Goal: Task Accomplishment & Management: Complete application form

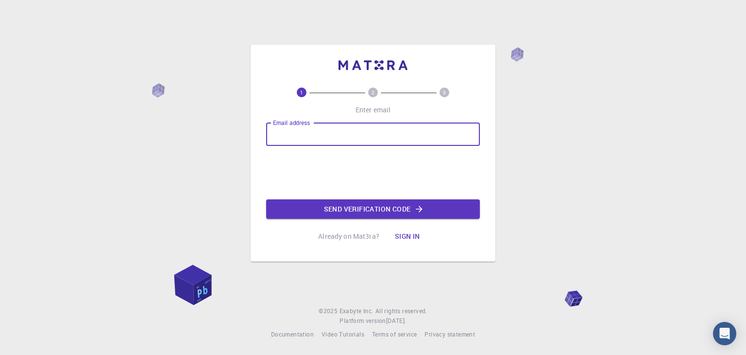
click at [315, 137] on input "Email address" at bounding box center [373, 133] width 214 height 23
type input "[PERSON_NAME][EMAIL_ADDRESS][DOMAIN_NAME]"
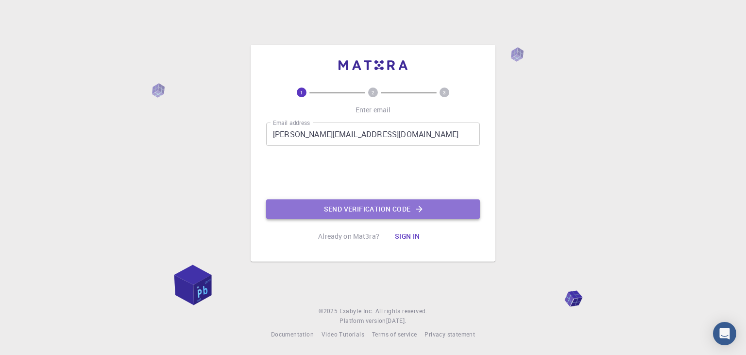
click at [328, 209] on button "Send verification code" at bounding box center [373, 208] width 214 height 19
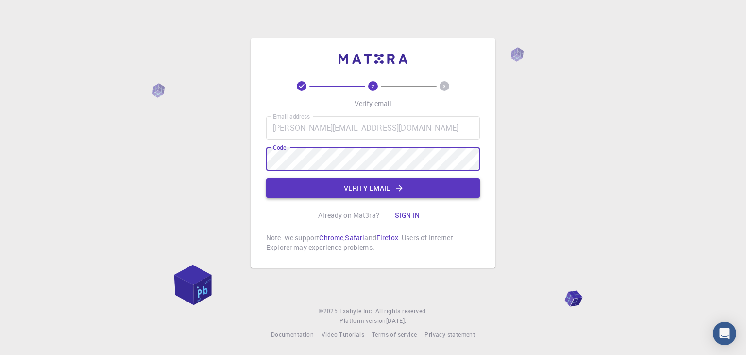
click at [387, 187] on button "Verify email" at bounding box center [373, 187] width 214 height 19
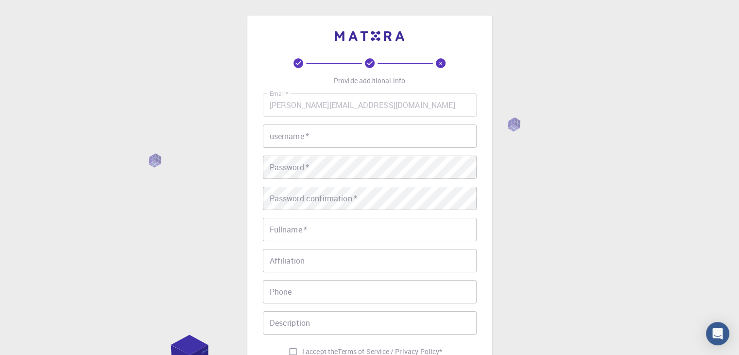
click at [353, 133] on input "username   *" at bounding box center [370, 135] width 214 height 23
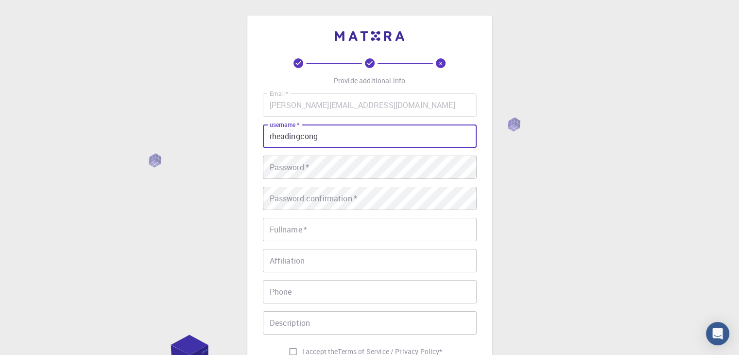
type input "rheadingcong"
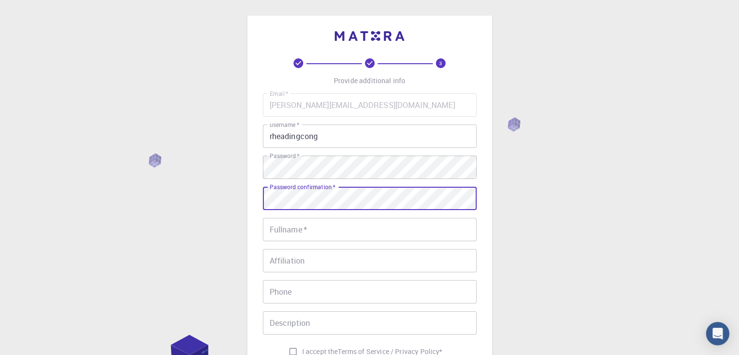
click at [437, 220] on input "Fullname   *" at bounding box center [370, 229] width 214 height 23
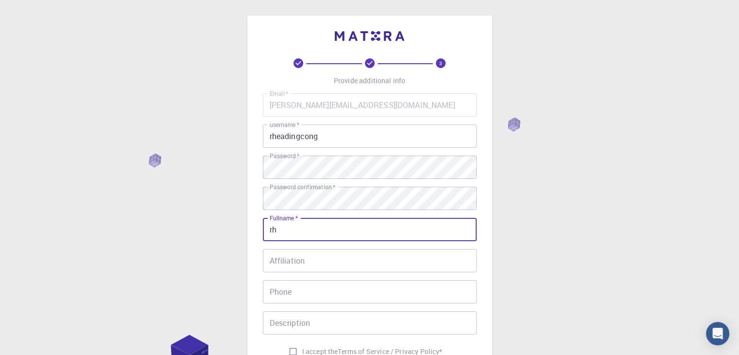
type input "r"
type input "R"
type input "[PERSON_NAME] Casipong"
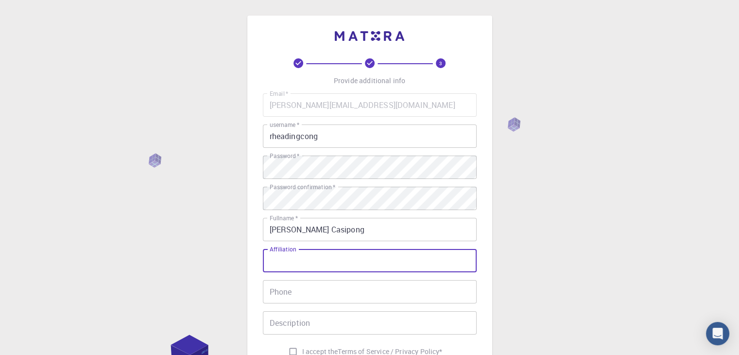
click at [419, 250] on input "Affiliation" at bounding box center [370, 260] width 214 height 23
type input "Researcher"
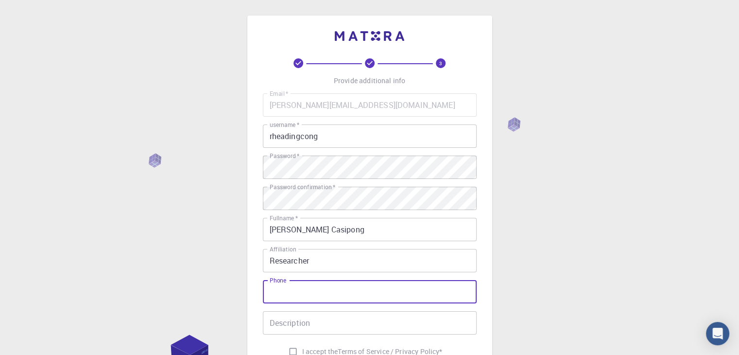
click at [427, 297] on input "Phone" at bounding box center [370, 291] width 214 height 23
type input "09567633054"
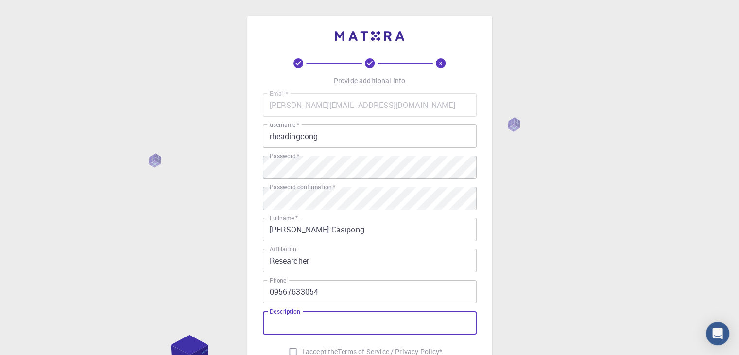
click at [420, 312] on input "Description" at bounding box center [370, 322] width 214 height 23
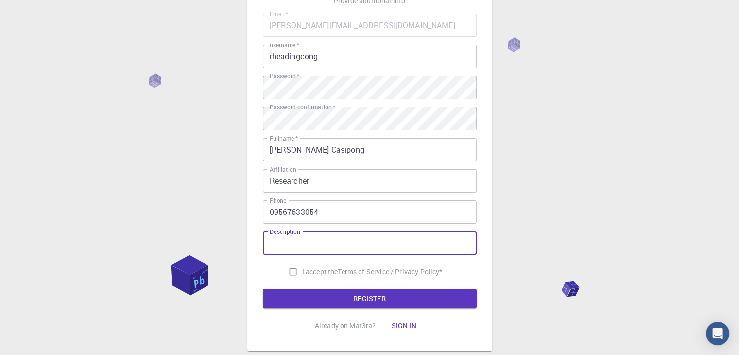
scroll to position [97, 0]
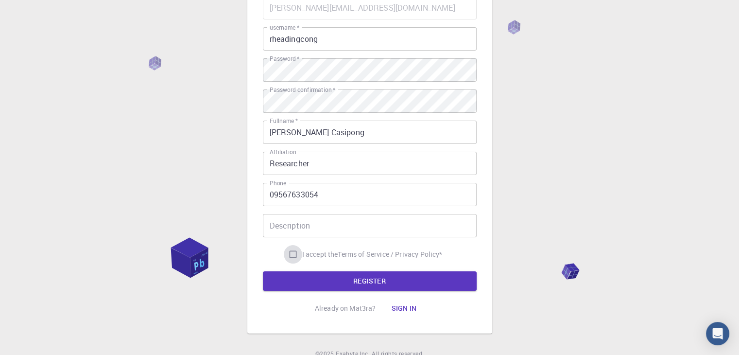
click at [288, 250] on input "I accept the Terms of Service / Privacy Policy *" at bounding box center [293, 254] width 18 height 18
checkbox input "true"
click at [336, 279] on button "REGISTER" at bounding box center [370, 280] width 214 height 19
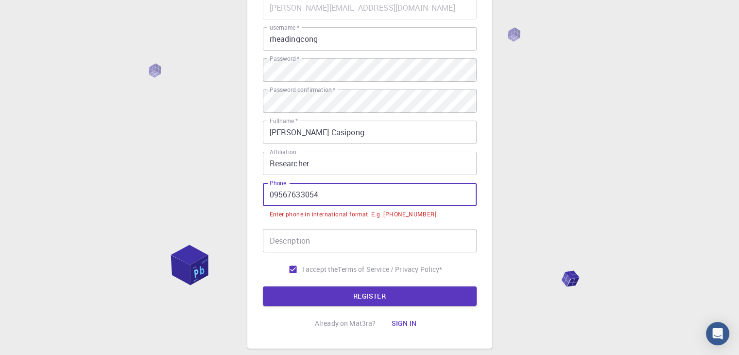
click at [356, 197] on input "09567633054" at bounding box center [370, 194] width 214 height 23
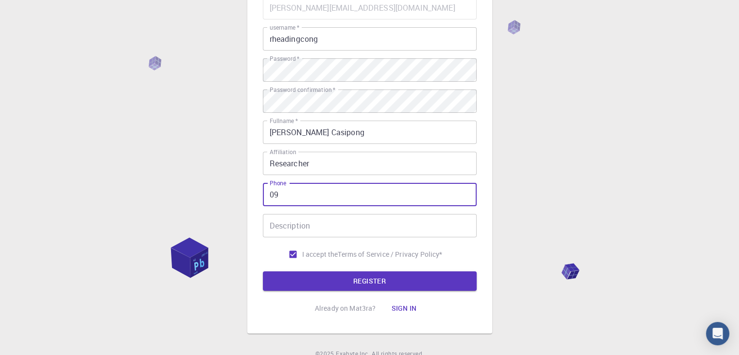
type input "0"
type input "[PHONE_NUMBER]"
click at [384, 283] on button "REGISTER" at bounding box center [370, 280] width 214 height 19
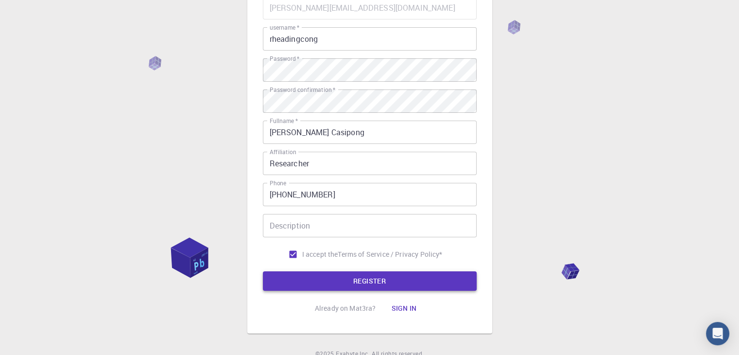
click at [396, 281] on button "REGISTER" at bounding box center [370, 280] width 214 height 19
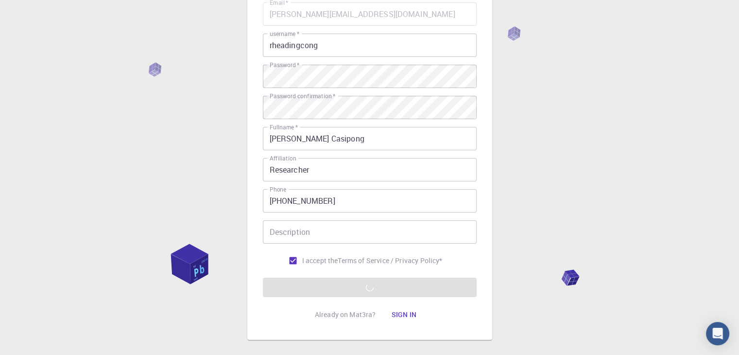
scroll to position [140, 0]
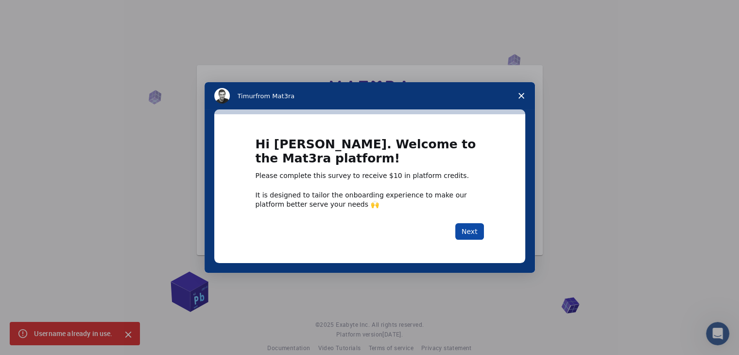
click at [471, 231] on button "Next" at bounding box center [469, 231] width 29 height 17
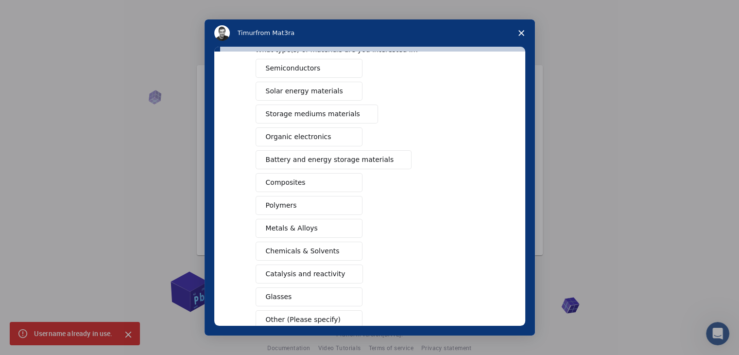
scroll to position [97, 0]
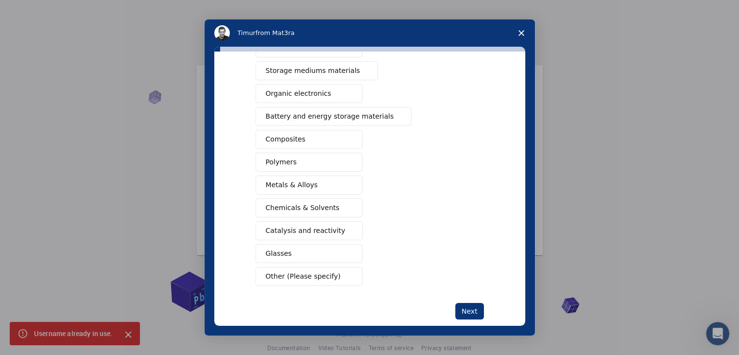
click at [326, 160] on button "Polymers" at bounding box center [309, 162] width 107 height 19
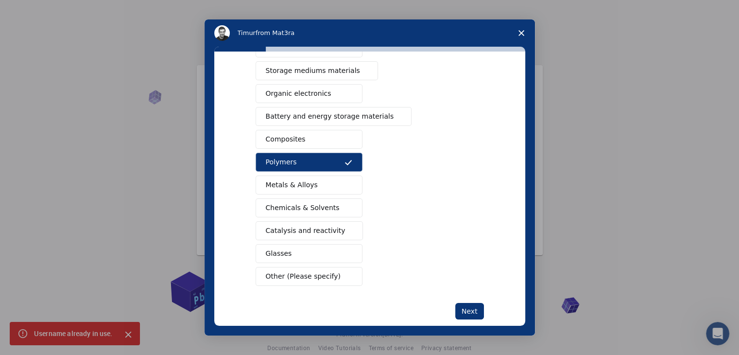
click at [316, 207] on span "Chemicals & Solvents" at bounding box center [303, 208] width 74 height 10
click at [334, 229] on button "Catalysis and reactivity" at bounding box center [310, 230] width 108 height 19
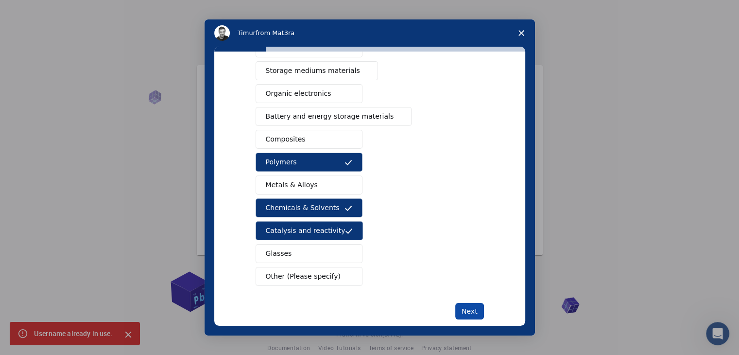
click at [461, 306] on button "Next" at bounding box center [469, 311] width 29 height 17
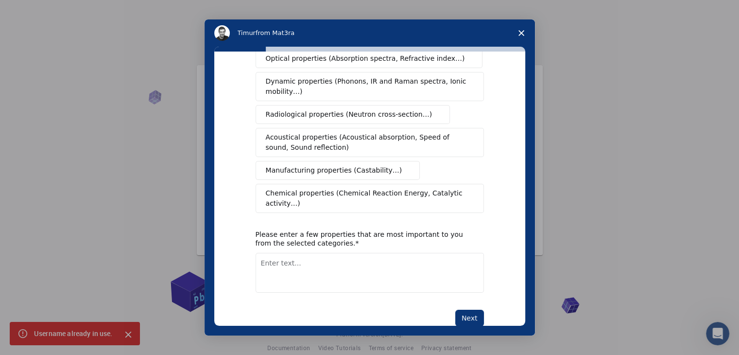
scroll to position [162, 0]
click at [334, 187] on span "Chemical properties (Chemical Reaction Energy, Catalytic activity…)" at bounding box center [366, 197] width 201 height 20
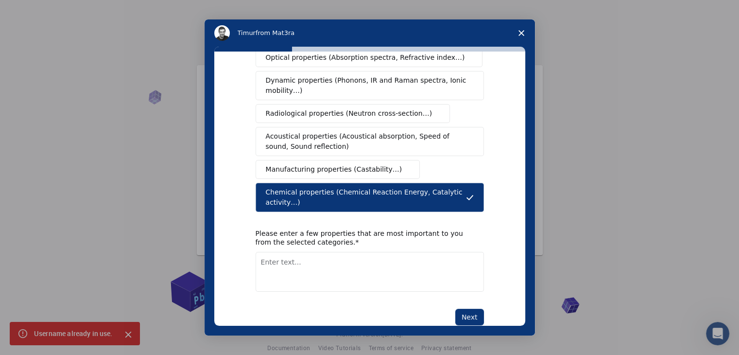
click at [333, 166] on button "Manufacturing properties (Castability…)" at bounding box center [338, 169] width 165 height 19
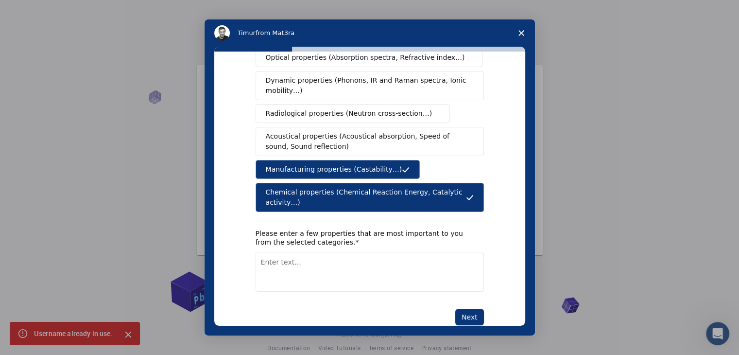
click at [330, 134] on span "Acoustical properties (Acoustical absorption, Speed of sound, Sound reflection)" at bounding box center [367, 141] width 202 height 20
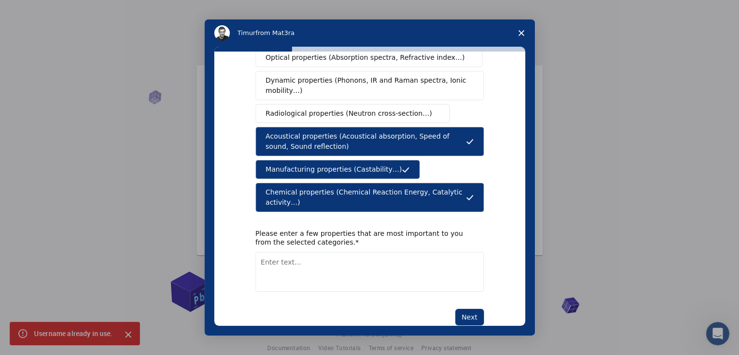
click at [329, 107] on button "Radiological properties (Neutron cross-section…)" at bounding box center [353, 113] width 195 height 19
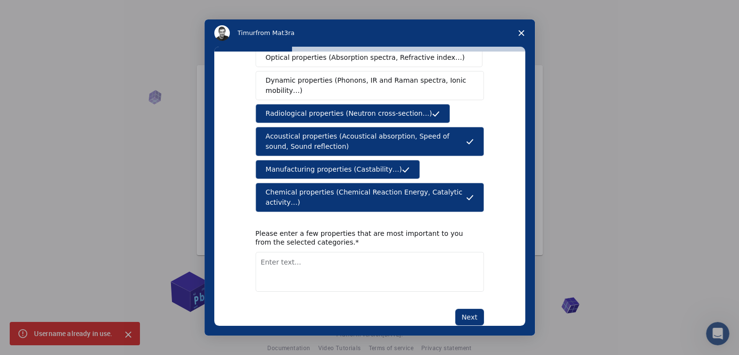
click at [327, 75] on span "Dynamic properties (Phonons, IR and Raman spectra, Ionic mobility…)" at bounding box center [367, 85] width 202 height 20
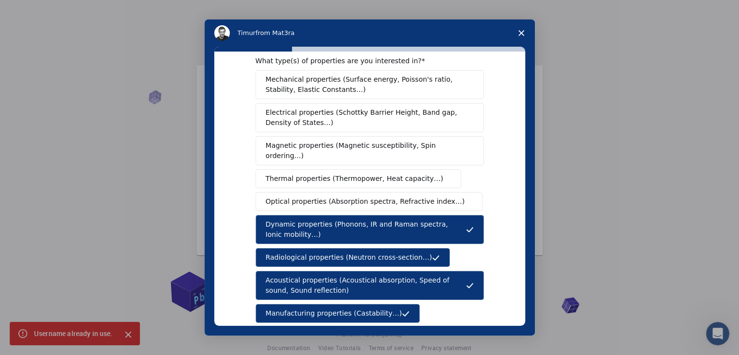
scroll to position [17, 0]
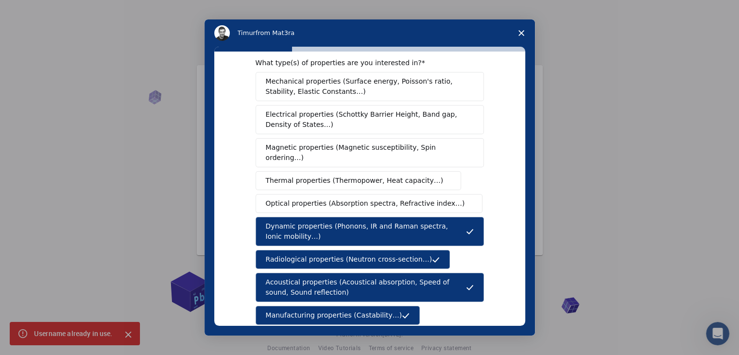
click at [336, 198] on span "Optical properties (Absorption spectra, Refractive index…)" at bounding box center [365, 203] width 199 height 10
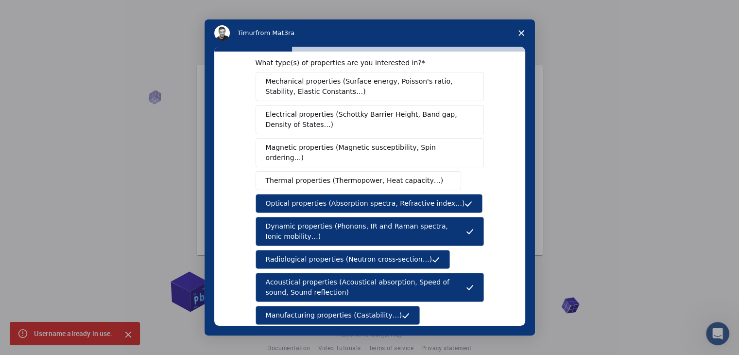
click at [336, 175] on span "Thermal properties (Thermopower, Heat capacity…)" at bounding box center [355, 180] width 178 height 10
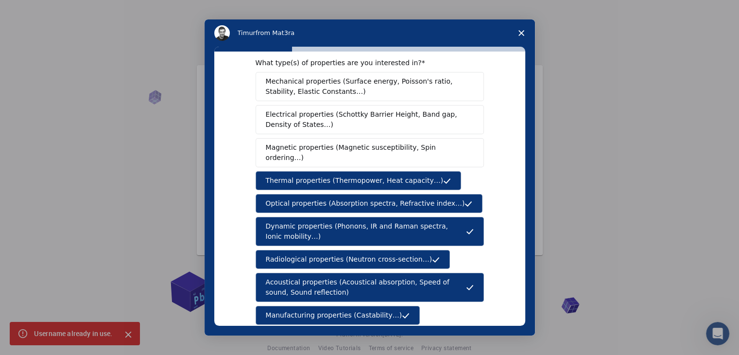
click at [339, 144] on span "Magnetic properties (Magnetic susceptibility, Spin ordering…)" at bounding box center [366, 152] width 201 height 20
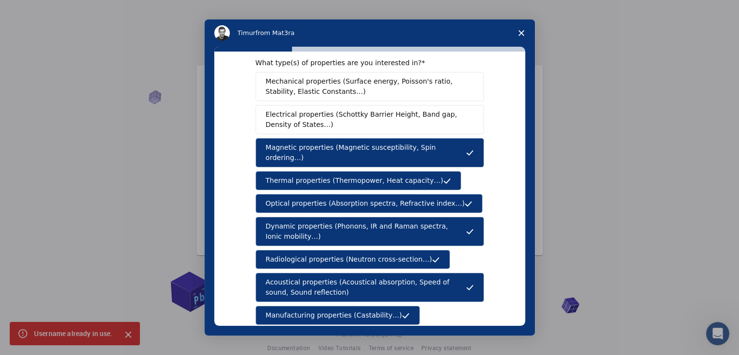
click at [339, 123] on span "Electrical properties (Schottky Barrier Height, Band gap, Density of States…)" at bounding box center [367, 119] width 202 height 20
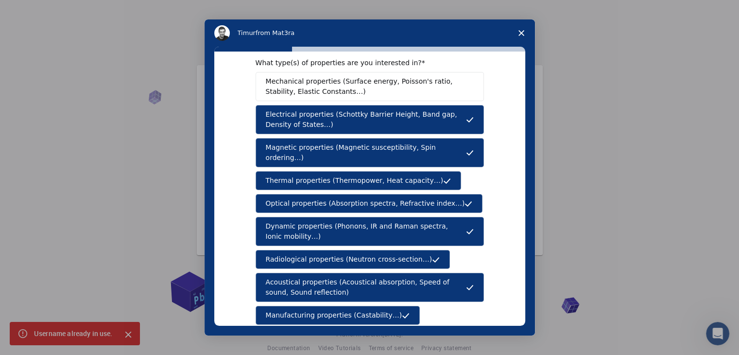
click at [339, 90] on span "Mechanical properties (Surface energy, Poisson's ratio, Stability, Elastic Cons…" at bounding box center [367, 86] width 203 height 20
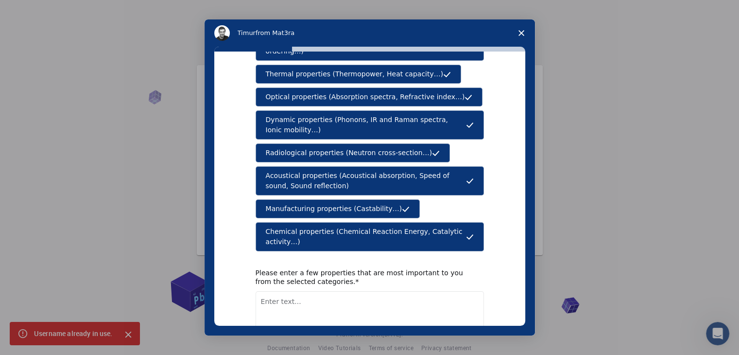
scroll to position [162, 0]
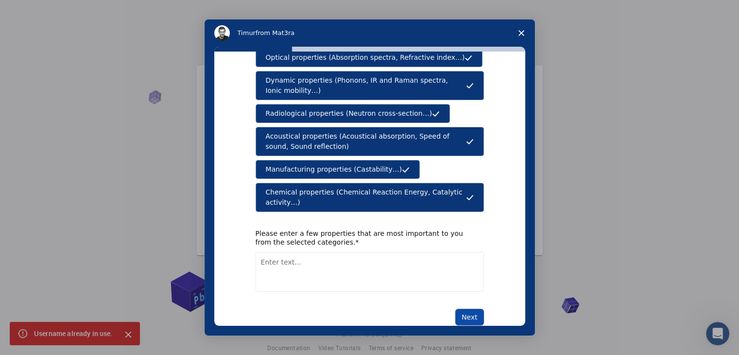
click at [461, 309] on button "Next" at bounding box center [469, 317] width 29 height 17
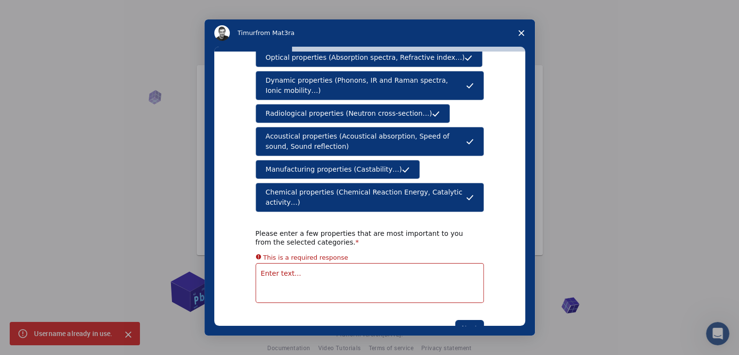
click at [354, 263] on textarea "Enter text..." at bounding box center [370, 283] width 228 height 40
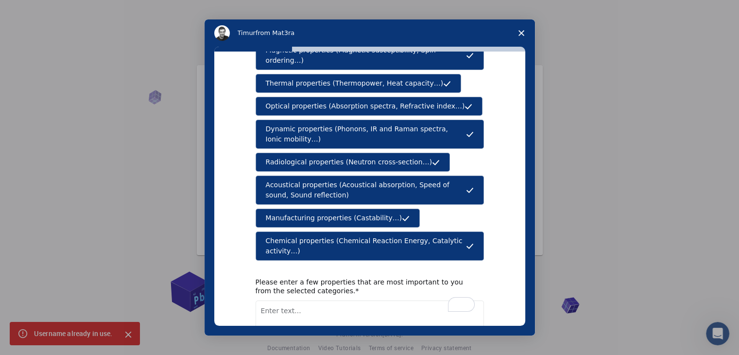
scroll to position [0, 0]
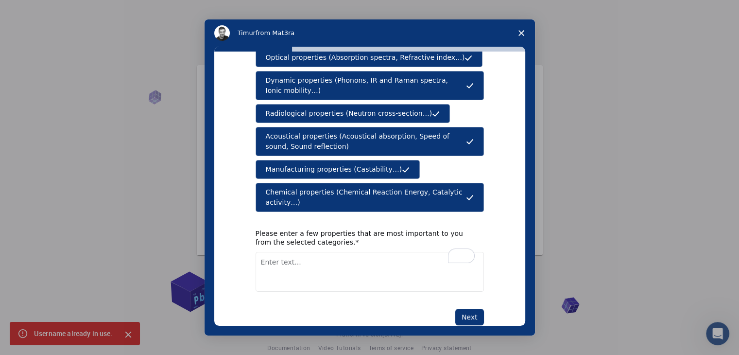
click at [321, 252] on textarea "To enrich screen reader interactions, please activate Accessibility in Grammarl…" at bounding box center [370, 272] width 228 height 40
type textarea "Chemical Reaction"
click at [474, 309] on button "Next" at bounding box center [469, 317] width 29 height 17
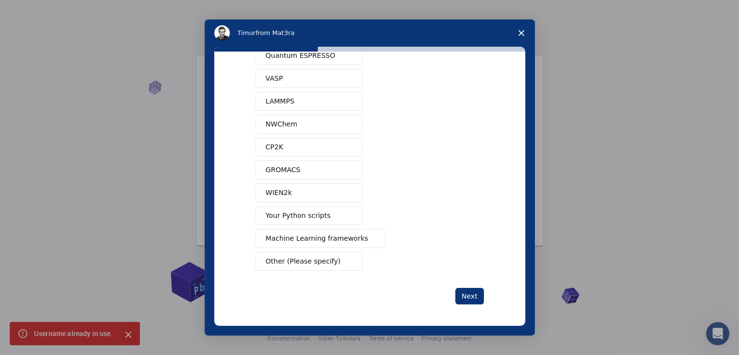
scroll to position [14, 0]
click at [321, 217] on button "Your Python scripts" at bounding box center [309, 215] width 107 height 19
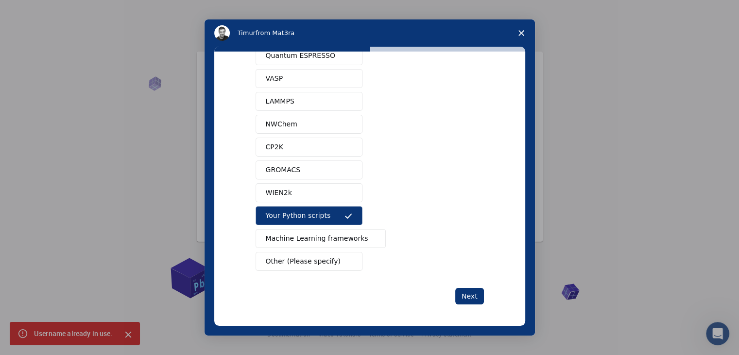
scroll to position [0, 0]
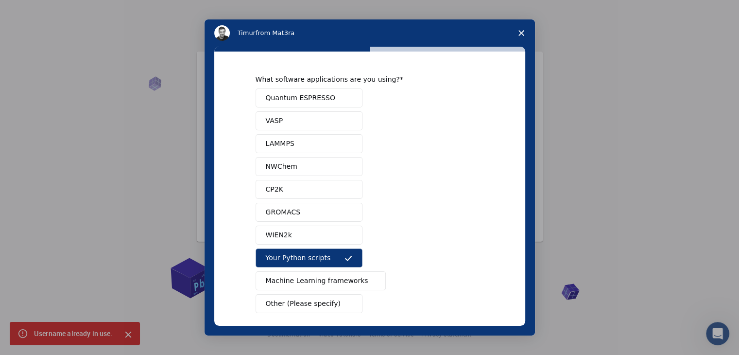
click at [317, 91] on button "Quantum ESPRESSO" at bounding box center [309, 97] width 107 height 19
click at [325, 120] on button "VASP" at bounding box center [309, 120] width 107 height 19
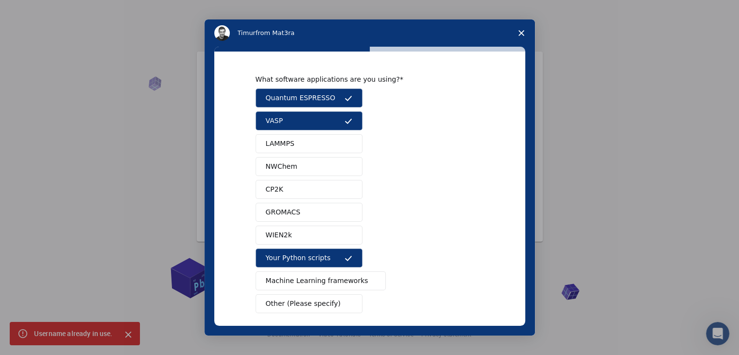
drag, startPoint x: 328, startPoint y: 139, endPoint x: 328, endPoint y: 158, distance: 19.0
click at [328, 140] on button "LAMMPS" at bounding box center [309, 143] width 107 height 19
click at [329, 168] on button "NWChem" at bounding box center [309, 166] width 107 height 19
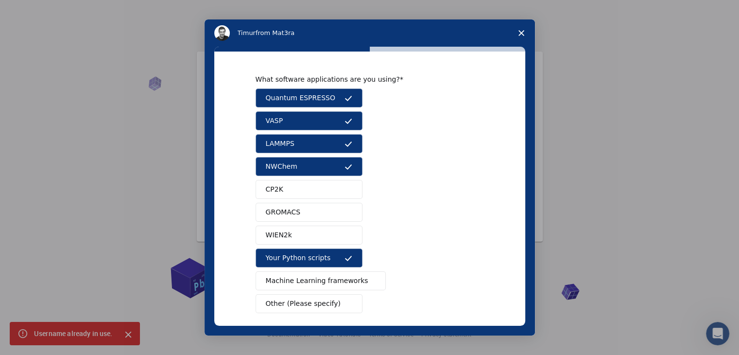
click at [330, 211] on button "GROMACS" at bounding box center [309, 212] width 107 height 19
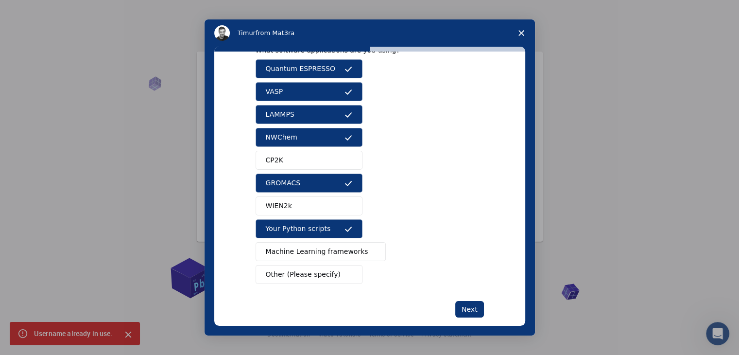
scroll to position [42, 0]
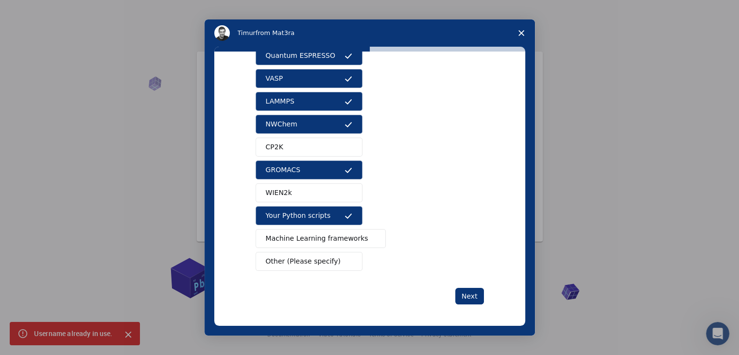
click at [296, 237] on span "Machine Learning frameworks" at bounding box center [317, 238] width 103 height 10
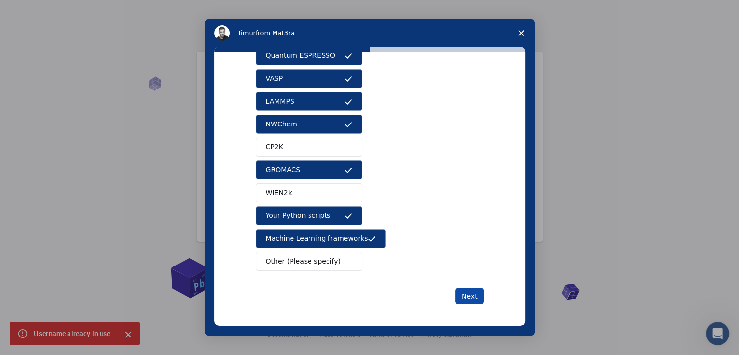
click at [461, 292] on button "Next" at bounding box center [469, 296] width 29 height 17
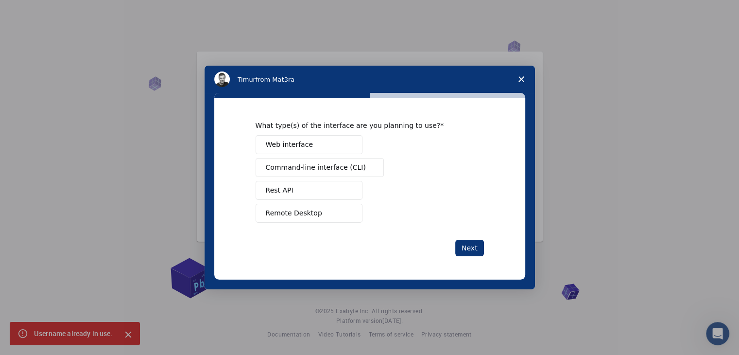
scroll to position [0, 0]
click at [291, 210] on span "Remote Desktop" at bounding box center [294, 213] width 56 height 10
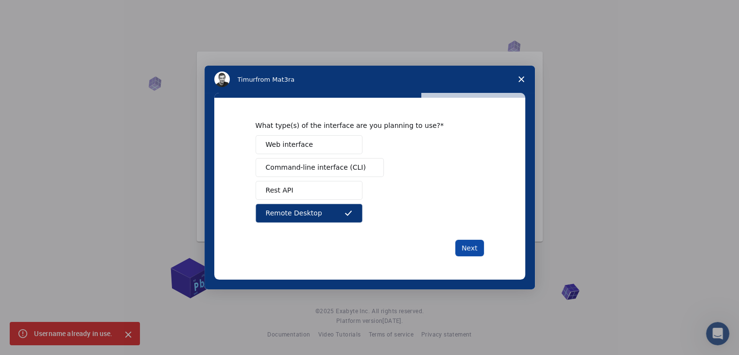
click at [479, 252] on button "Next" at bounding box center [469, 248] width 29 height 17
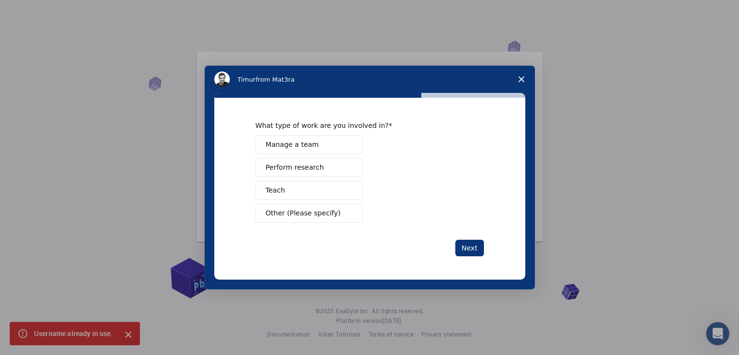
click at [293, 144] on span "Manage a team" at bounding box center [292, 144] width 53 height 10
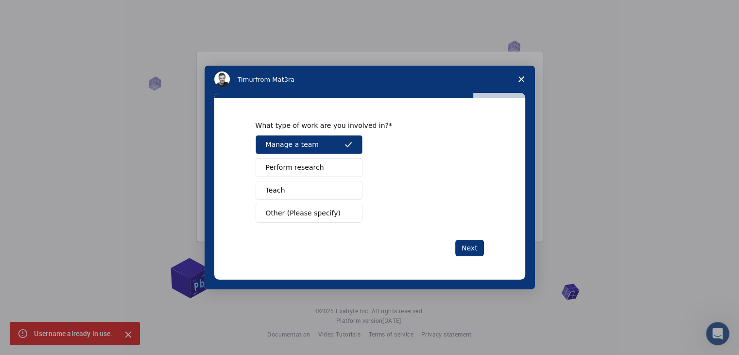
click at [330, 175] on button "Perform research" at bounding box center [309, 167] width 107 height 19
click at [303, 190] on button "Teach" at bounding box center [309, 190] width 107 height 19
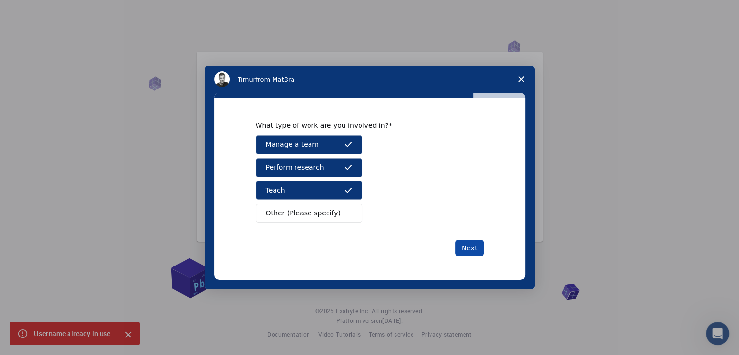
click at [469, 243] on button "Next" at bounding box center [469, 248] width 29 height 17
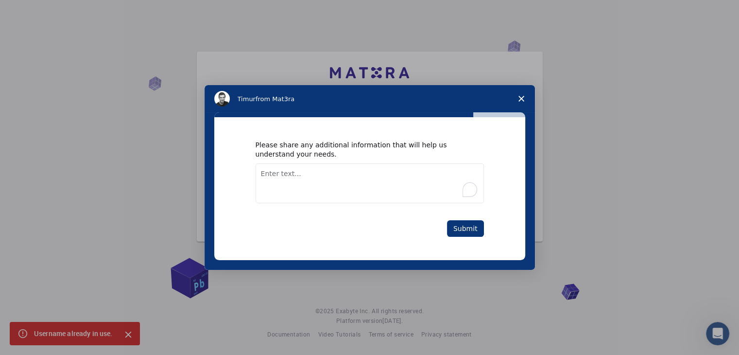
click at [307, 179] on textarea "To enrich screen reader interactions, please activate Accessibility in Grammarl…" at bounding box center [370, 183] width 228 height 40
drag, startPoint x: 295, startPoint y: 154, endPoint x: 215, endPoint y: 148, distance: 80.4
click at [215, 148] on div "Please share any additional information that will help us understand your needs…" at bounding box center [369, 188] width 311 height 142
copy div "Please share any additional information that will help us understand your needs."
click at [302, 192] on textarea "To enrich screen reader interactions, please activate Accessibility in Grammarl…" at bounding box center [370, 183] width 228 height 40
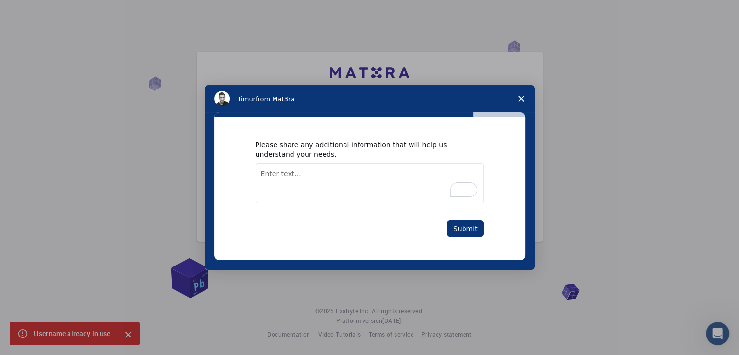
paste textarea "I am seeking accurate and reproducible modeling to simulate a chemical extracti…"
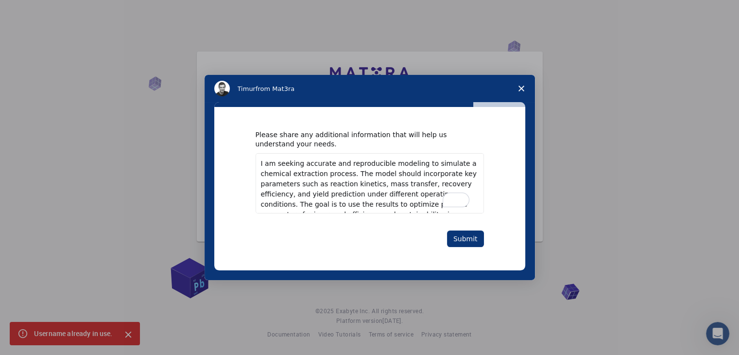
scroll to position [16, 0]
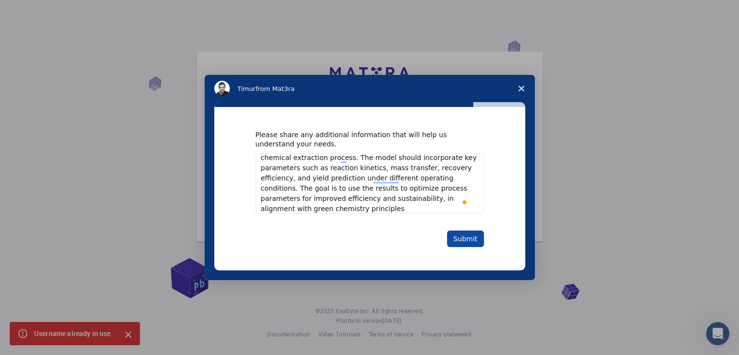
type textarea "I am seeking accurate and reproducible modeling to simulate a chemical extracti…"
click at [467, 239] on button "Submit" at bounding box center [465, 238] width 37 height 17
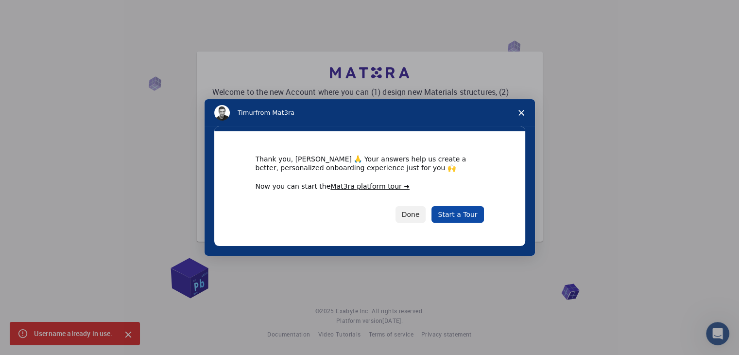
click at [460, 216] on link "Start a Tour" at bounding box center [458, 214] width 52 height 17
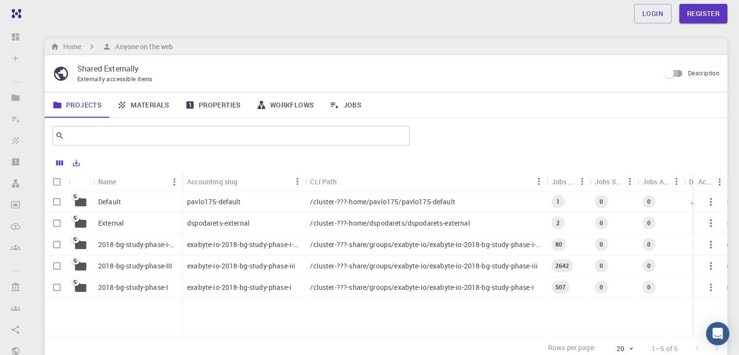
click at [685, 72] on input "Description" at bounding box center [669, 73] width 55 height 18
checkbox input "true"
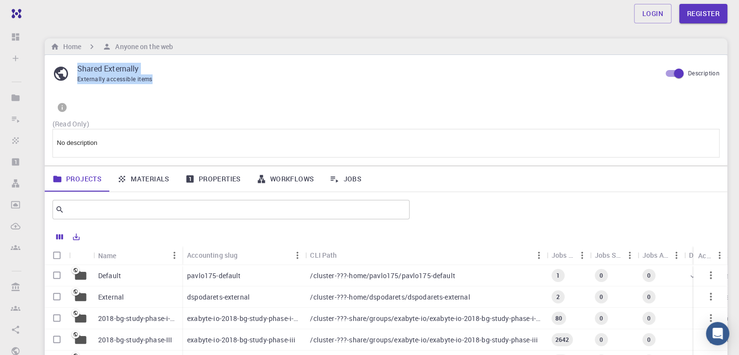
drag, startPoint x: 558, startPoint y: 81, endPoint x: 558, endPoint y: 53, distance: 28.2
click at [558, 53] on main "Home Anyone on the web Shared Externally Externally accessible items Descriptio…" at bounding box center [386, 236] width 683 height 397
click at [486, 29] on div "Login Register Home Anyone on the web Shared Externally Externally accessible i…" at bounding box center [386, 255] width 706 height 511
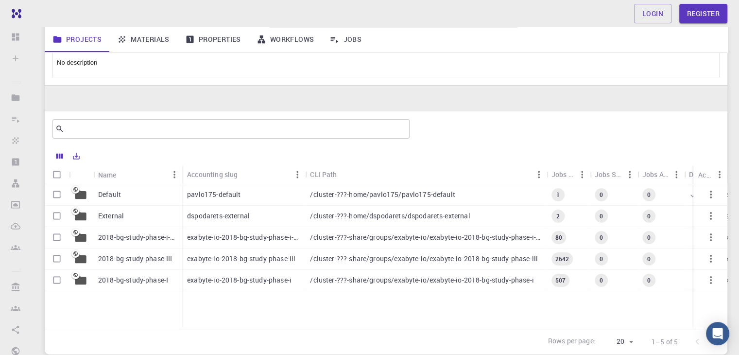
scroll to position [97, 0]
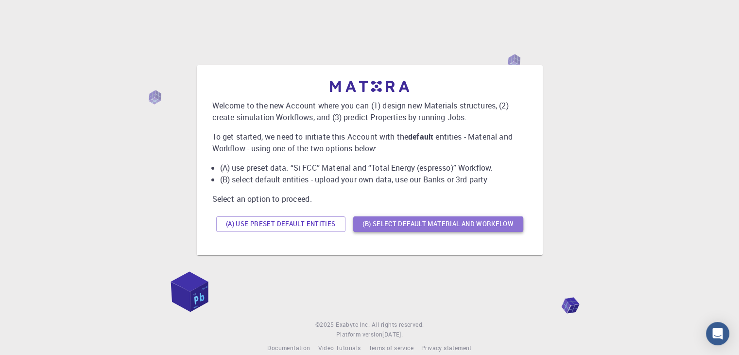
click at [495, 223] on button "(B) Select default material and workflow" at bounding box center [438, 224] width 170 height 16
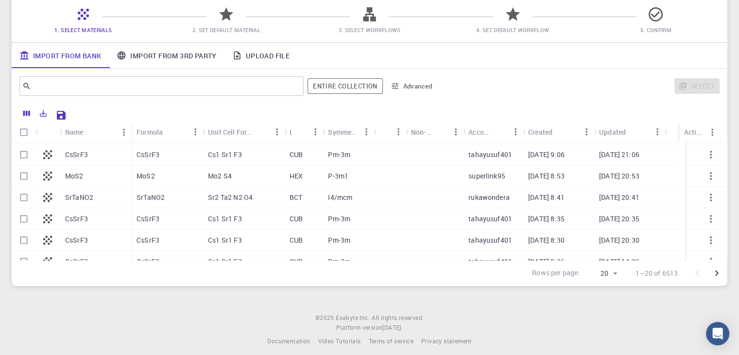
scroll to position [87, 0]
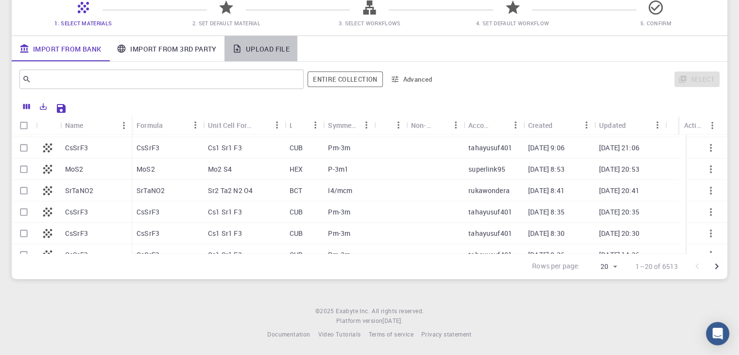
click at [249, 51] on link "Upload File" at bounding box center [261, 48] width 73 height 25
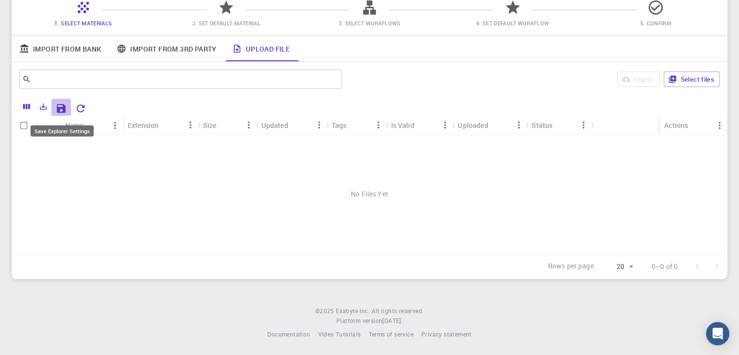
click at [62, 110] on icon "Save Explorer Settings" at bounding box center [61, 109] width 12 height 12
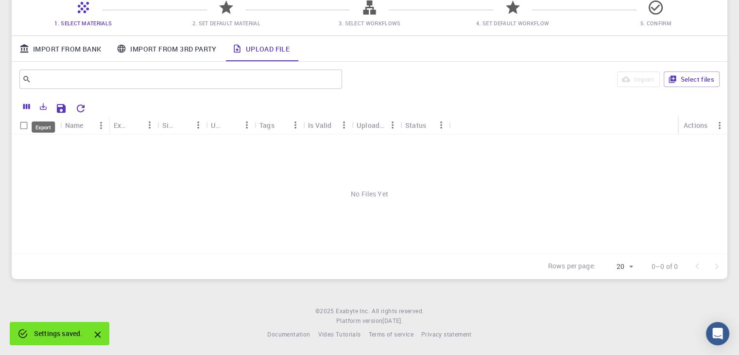
click at [39, 107] on icon "Export" at bounding box center [43, 106] width 9 height 9
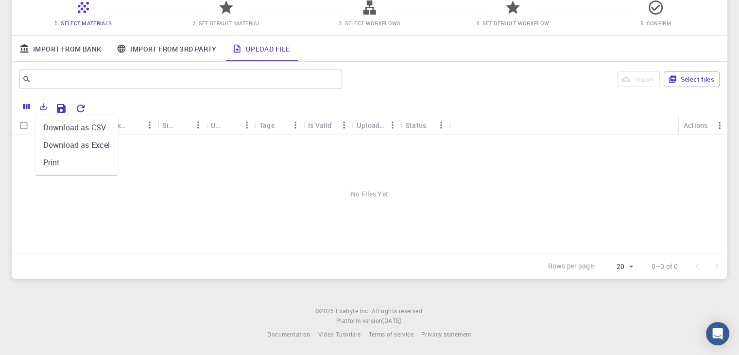
click at [70, 131] on li "Download as CSV" at bounding box center [76, 127] width 83 height 17
click at [26, 111] on button "Columns" at bounding box center [26, 107] width 17 height 16
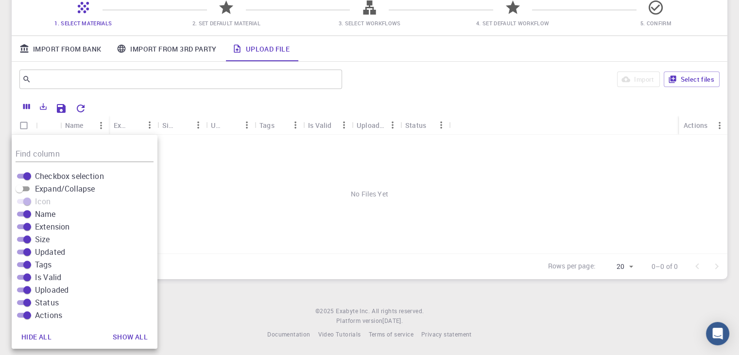
click at [233, 203] on div "No Files Yet" at bounding box center [370, 194] width 716 height 119
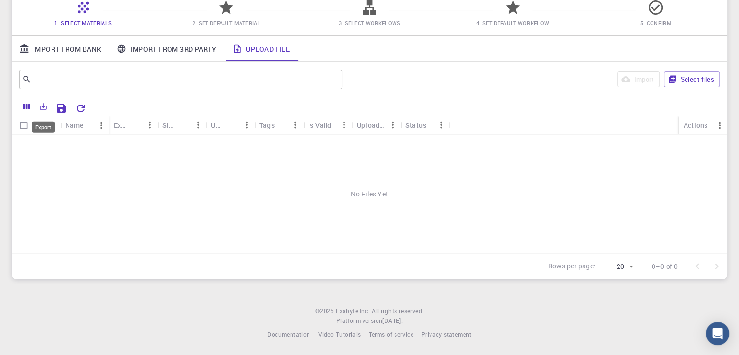
click at [35, 105] on button "Export" at bounding box center [43, 107] width 17 height 16
click at [64, 109] on icon "Save Explorer Settings" at bounding box center [61, 108] width 9 height 9
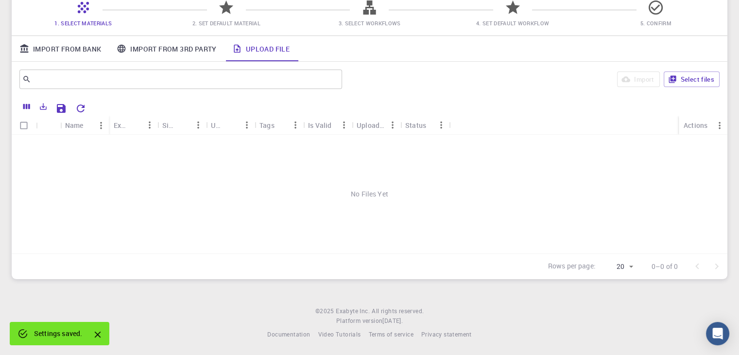
click at [76, 125] on div "Name" at bounding box center [74, 125] width 18 height 19
click at [102, 129] on icon "Menu" at bounding box center [101, 125] width 11 height 11
click at [246, 184] on div "No Files Yet" at bounding box center [370, 194] width 716 height 119
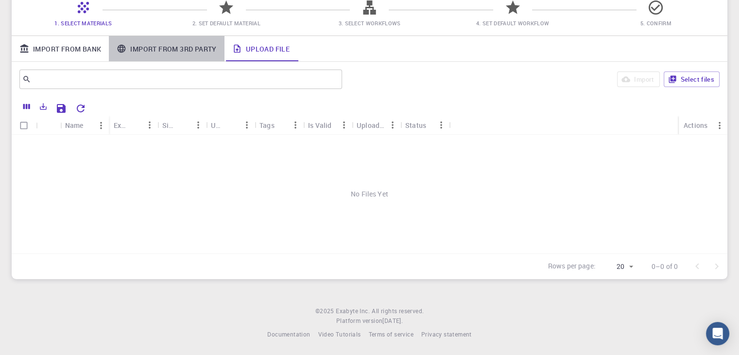
click at [149, 49] on link "Import From 3rd Party" at bounding box center [166, 48] width 115 height 25
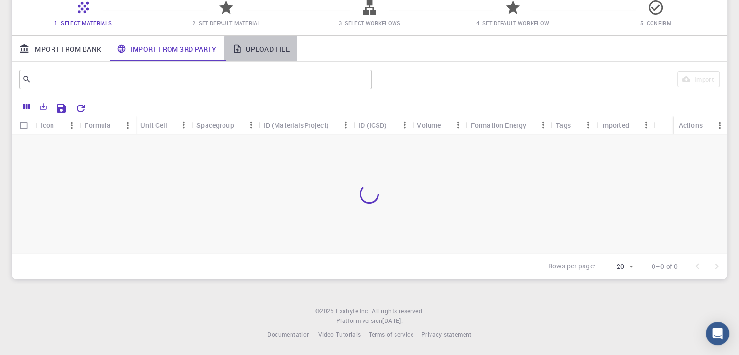
click at [251, 52] on link "Upload File" at bounding box center [261, 48] width 73 height 25
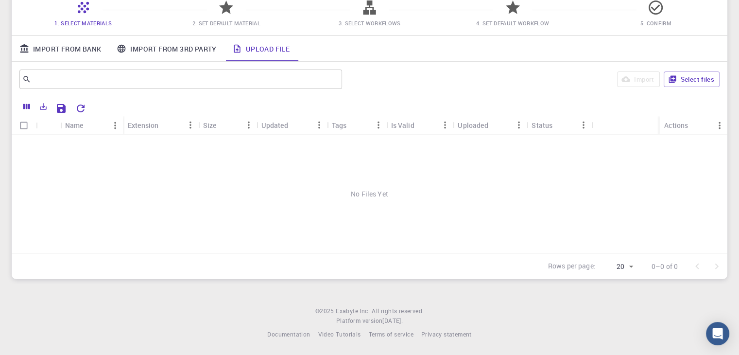
click at [45, 45] on link "Import From Bank" at bounding box center [60, 48] width 97 height 25
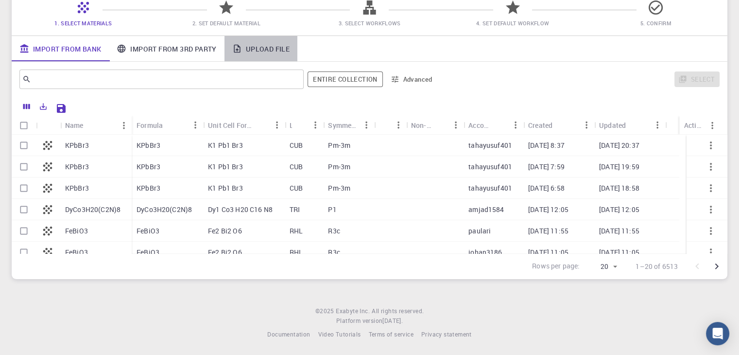
click at [260, 46] on link "Upload File" at bounding box center [261, 48] width 73 height 25
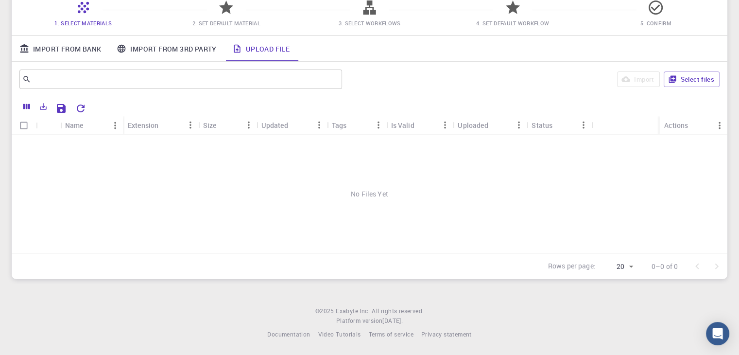
click at [371, 20] on span "3. Select Workflows" at bounding box center [369, 22] width 62 height 7
click at [268, 126] on div "Updated" at bounding box center [274, 125] width 27 height 19
click at [341, 132] on div "Tags" at bounding box center [339, 125] width 15 height 19
click at [481, 123] on div "Uploaded" at bounding box center [473, 125] width 30 height 19
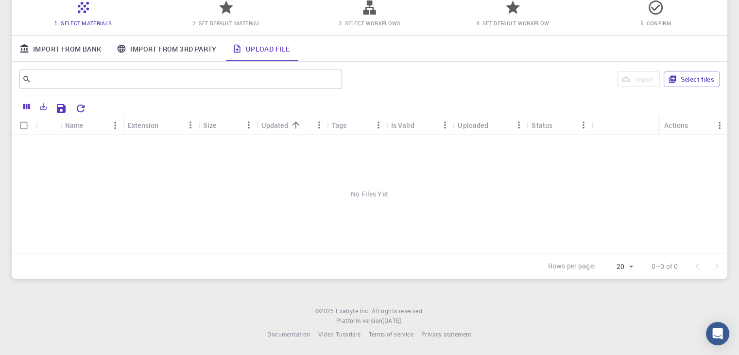
click at [481, 123] on div "Uploaded" at bounding box center [473, 125] width 30 height 19
click at [535, 137] on div "No Files Yet" at bounding box center [370, 194] width 716 height 119
click at [393, 198] on div "No Files Yet" at bounding box center [370, 194] width 716 height 119
